Goal: Task Accomplishment & Management: Manage account settings

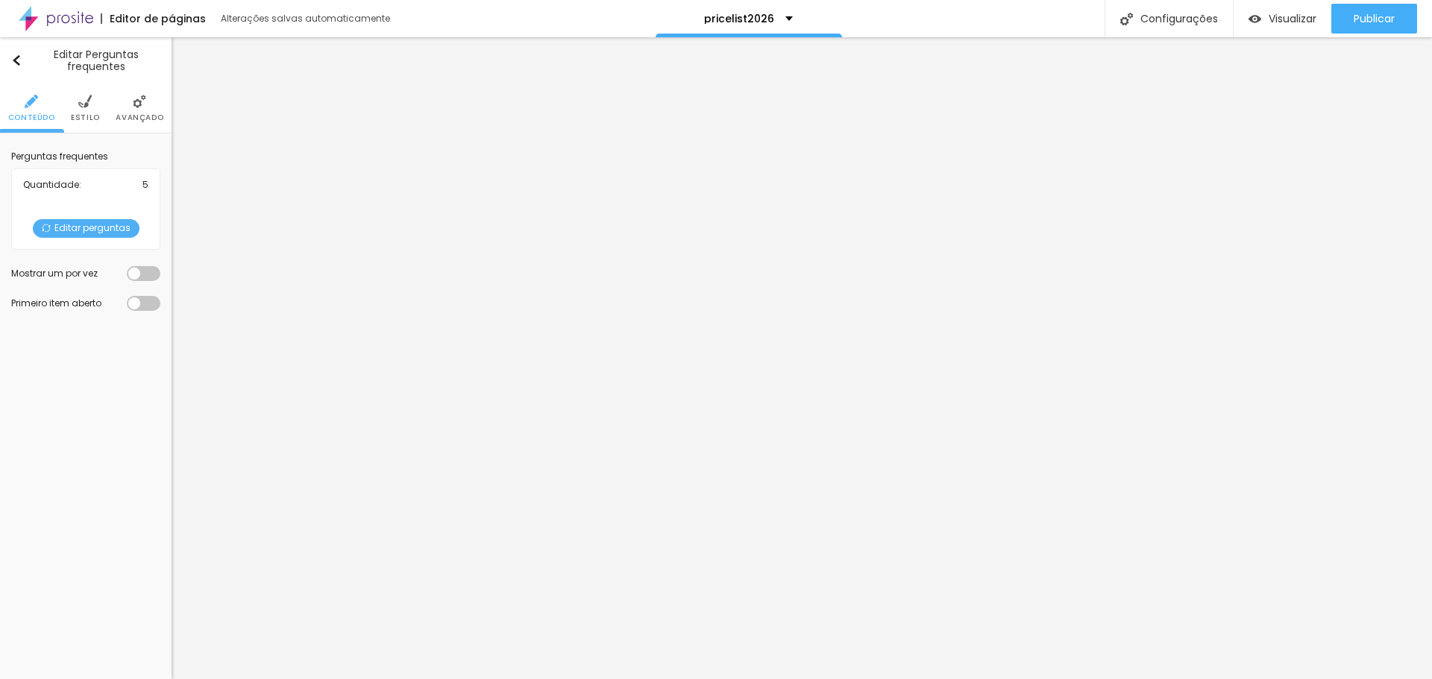
click at [98, 227] on span "Editar perguntas" at bounding box center [86, 228] width 107 height 19
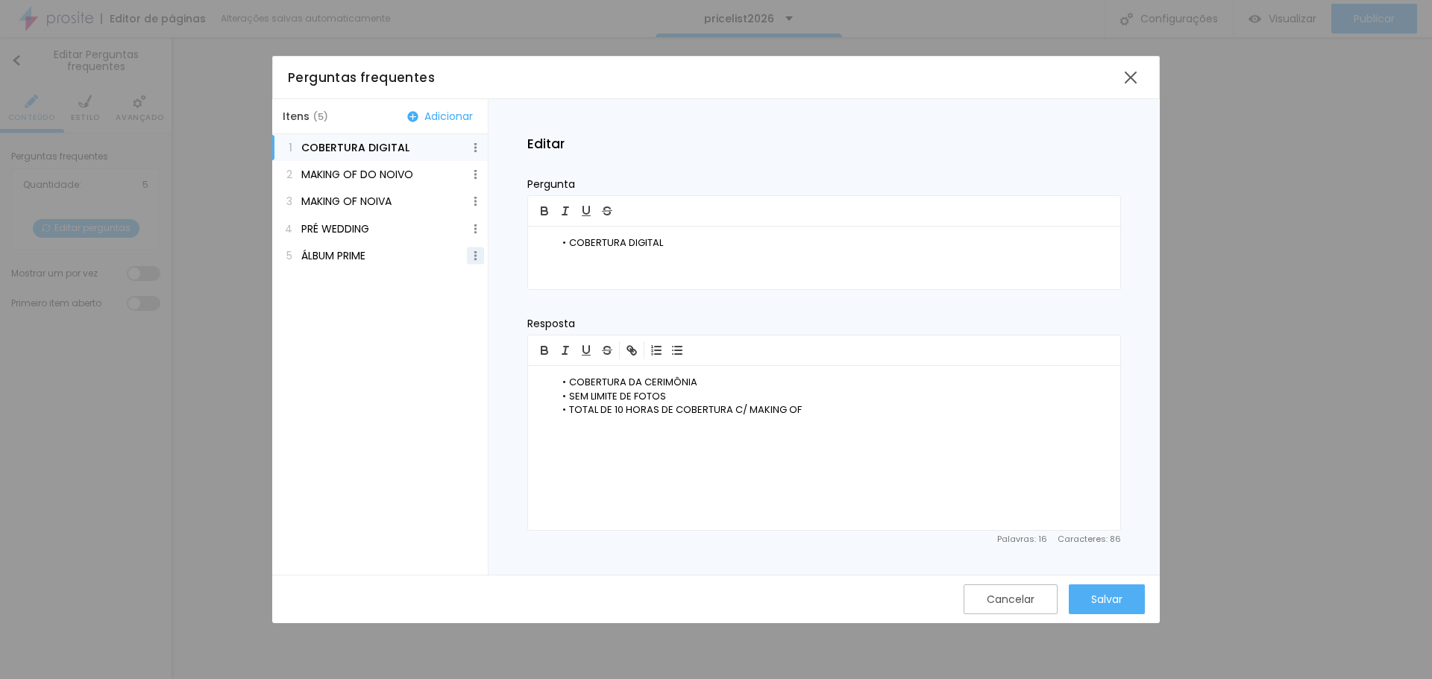
drag, startPoint x: 474, startPoint y: 251, endPoint x: 469, endPoint y: 257, distance: 8.5
click at [474, 251] on img at bounding box center [476, 256] width 10 height 10
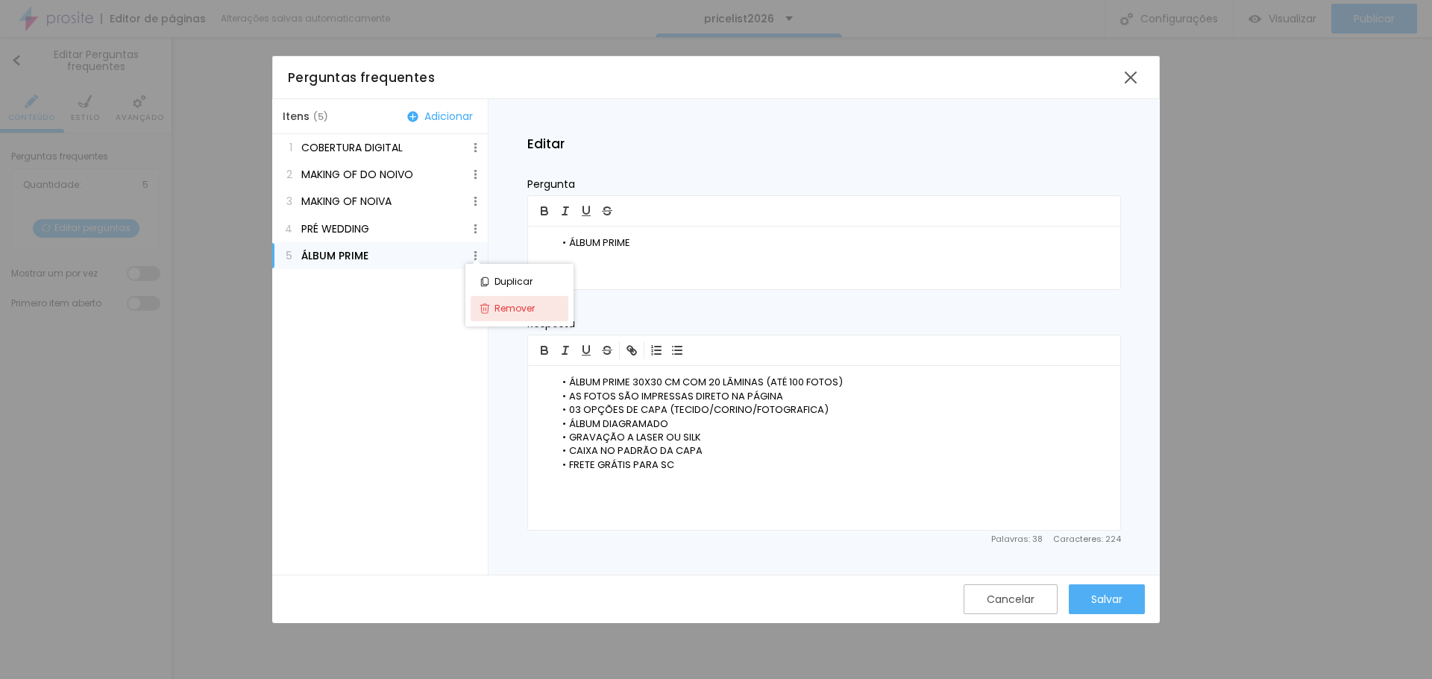
click at [515, 307] on span "Remover" at bounding box center [514, 309] width 40 height 10
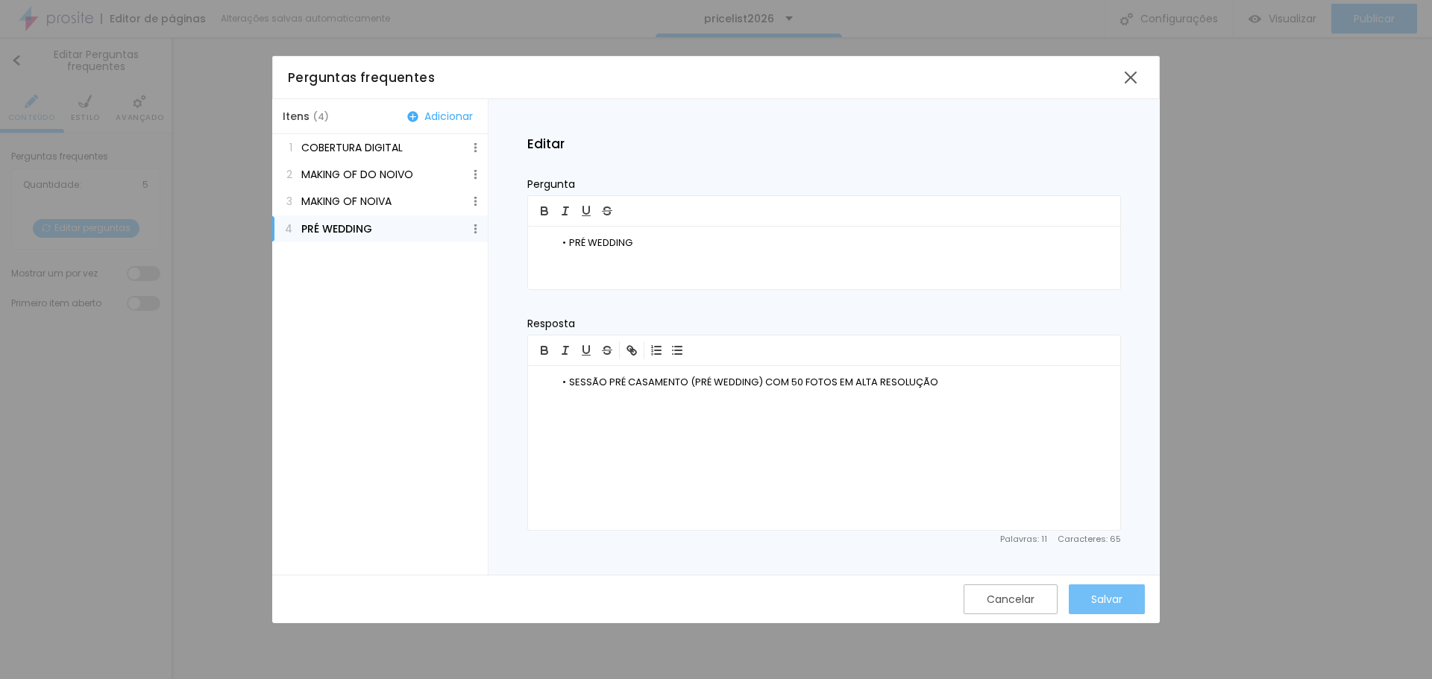
click at [1111, 594] on div "Salvar" at bounding box center [1106, 600] width 31 height 12
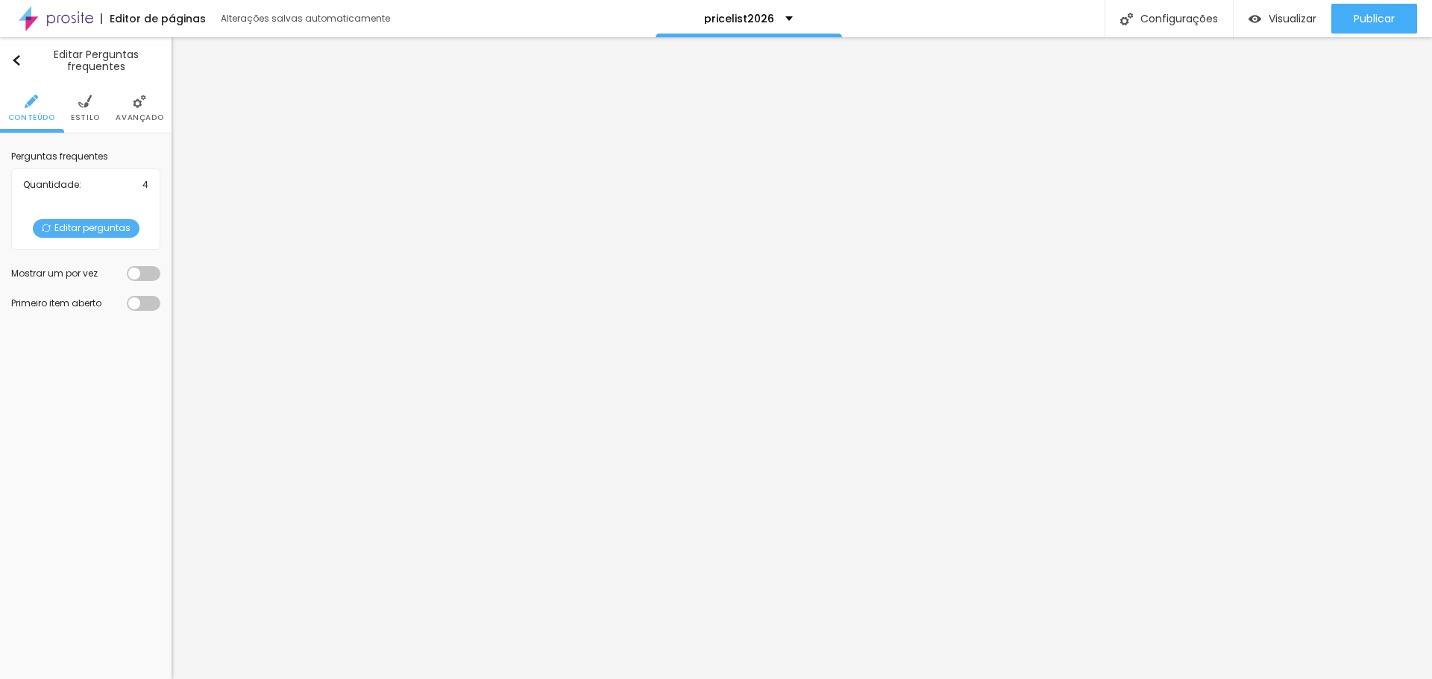
click at [84, 225] on span "Editar perguntas" at bounding box center [86, 228] width 107 height 19
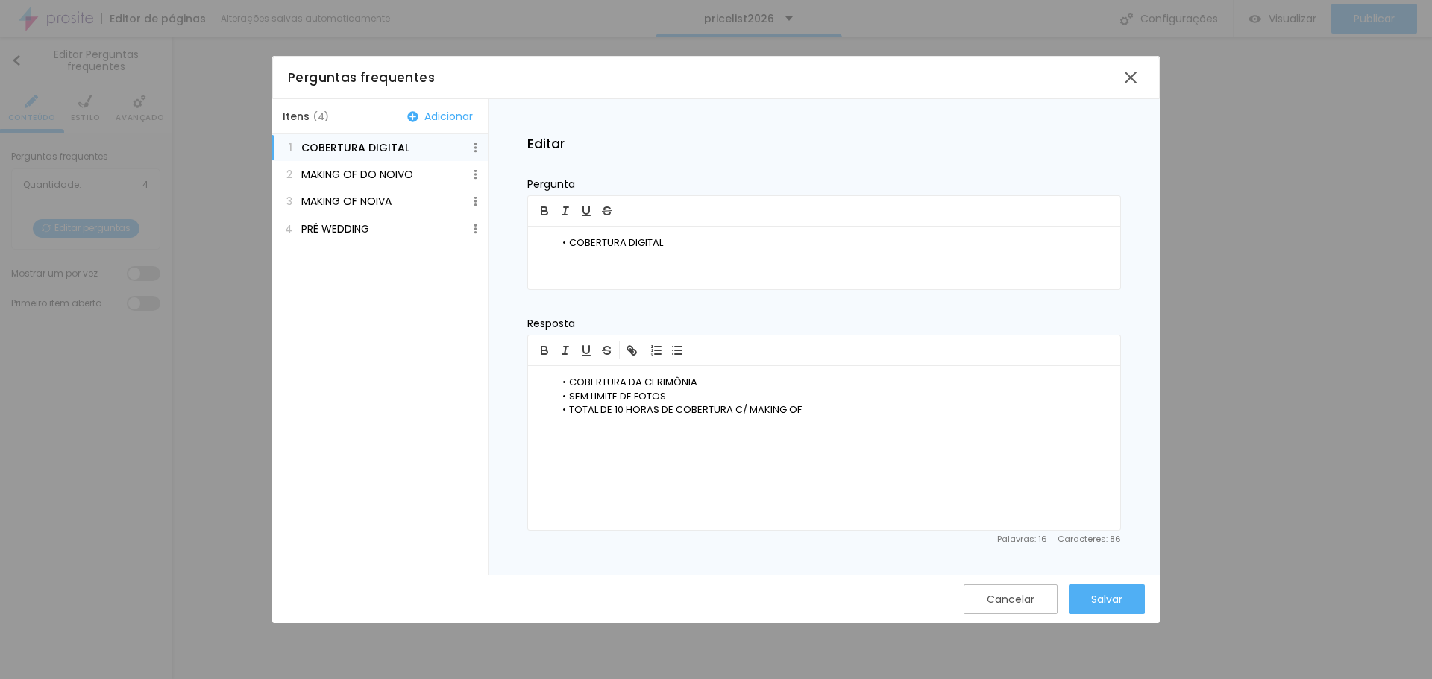
click at [363, 229] on p "PRÉ WEDDING" at bounding box center [335, 229] width 68 height 12
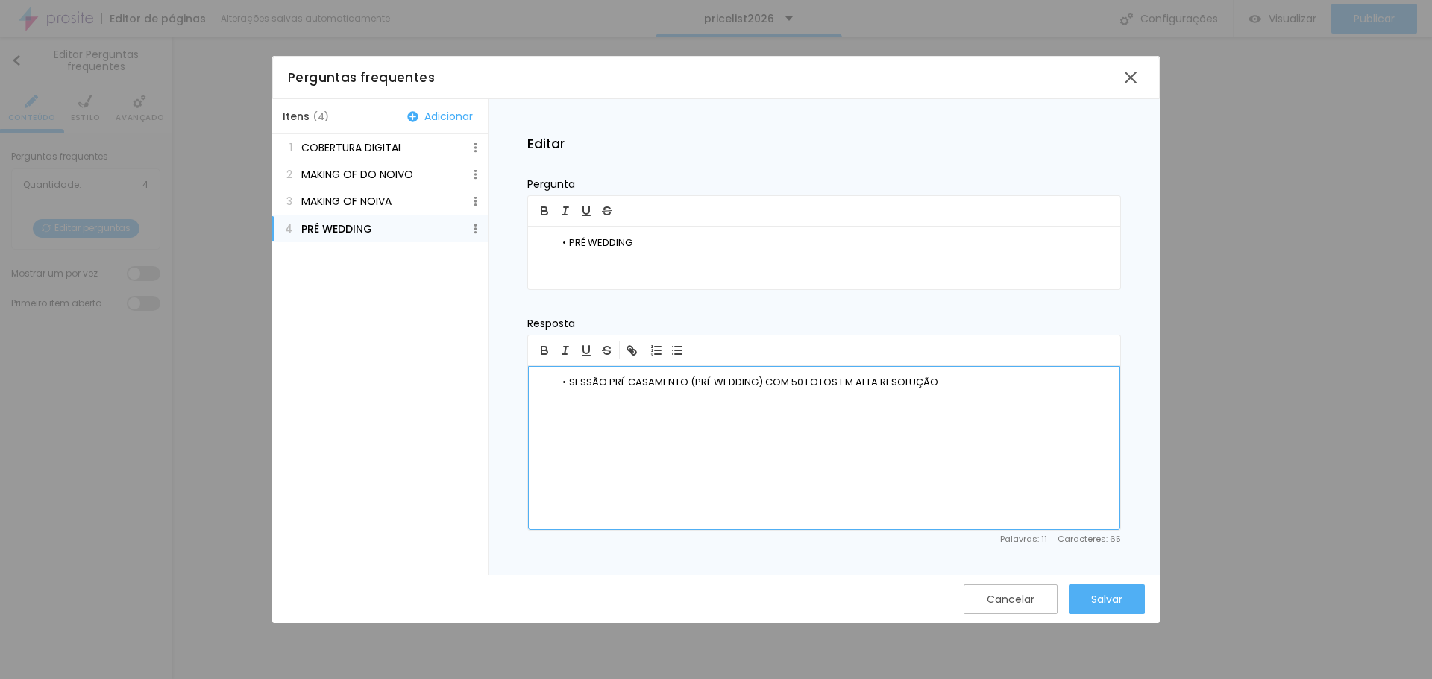
click at [939, 381] on li "SESSÃO PRÉ CASAMENTO (PRÉ WEDDING) COM 50 FOTOS EM ALTA RESOLUÇÃO" at bounding box center [832, 382] width 554 height 13
click at [1107, 603] on div "Salvar" at bounding box center [1106, 600] width 31 height 12
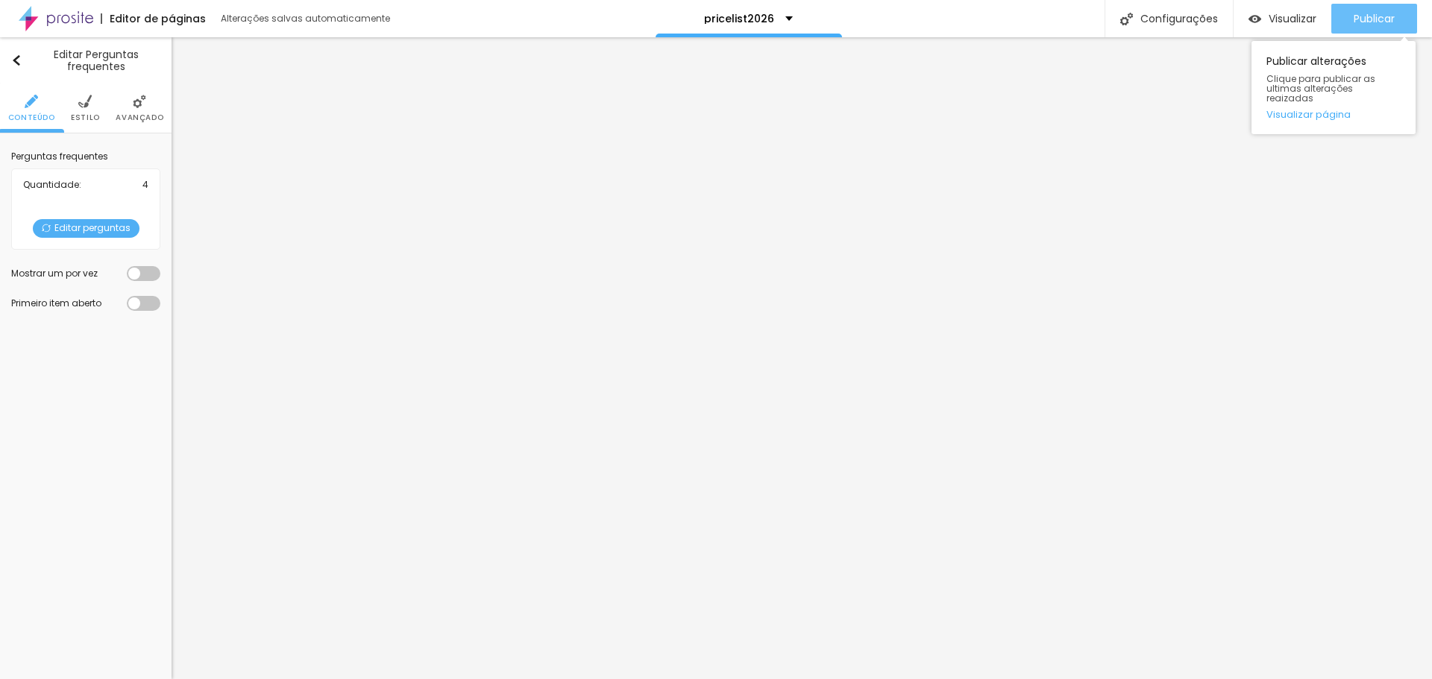
click at [1354, 28] on div "Publicar" at bounding box center [1374, 19] width 41 height 30
click at [1365, 13] on span "Publicar" at bounding box center [1374, 19] width 41 height 12
